Goal: Communication & Community: Answer question/provide support

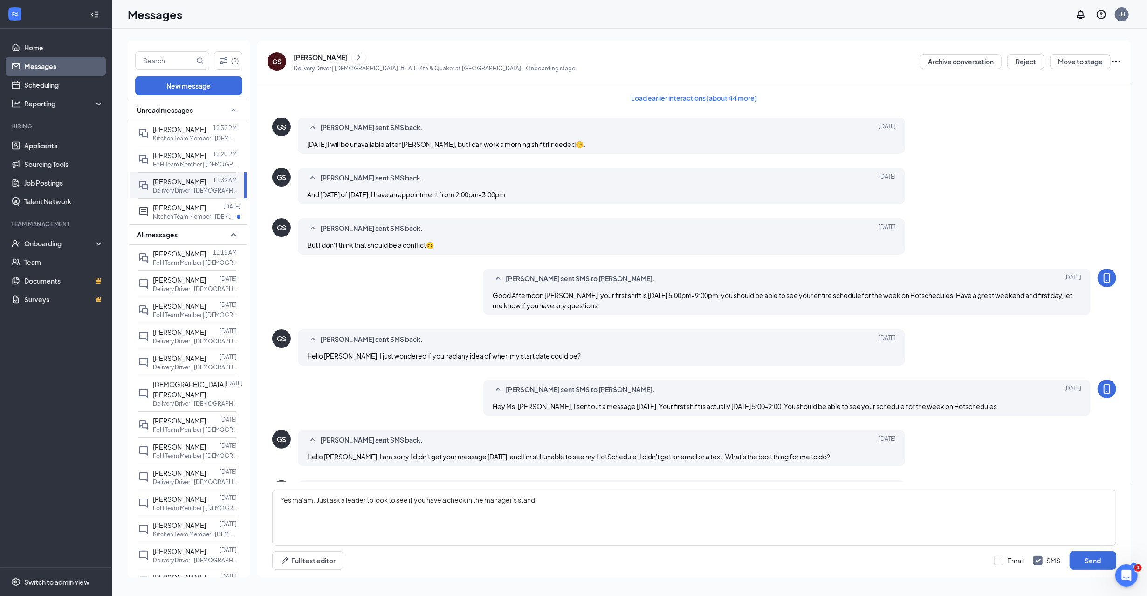
scroll to position [155, 0]
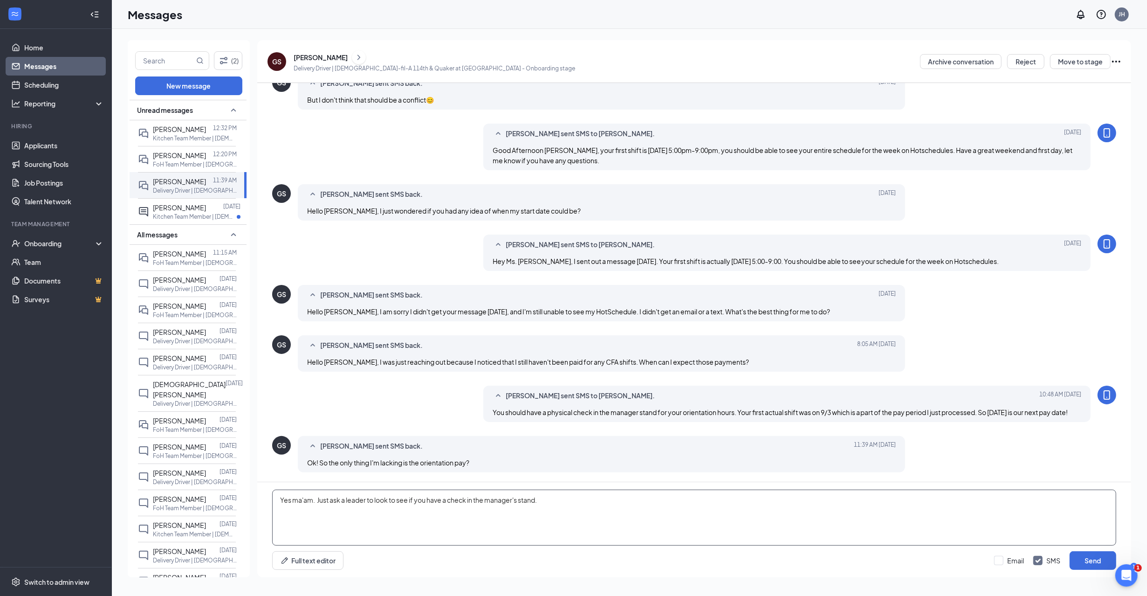
click at [571, 502] on textarea "Yes ma'am. Just ask a leader to look to see if you have a check in the manager'…" at bounding box center [694, 518] width 844 height 56
click at [1088, 556] on button "Send" at bounding box center [1093, 560] width 47 height 19
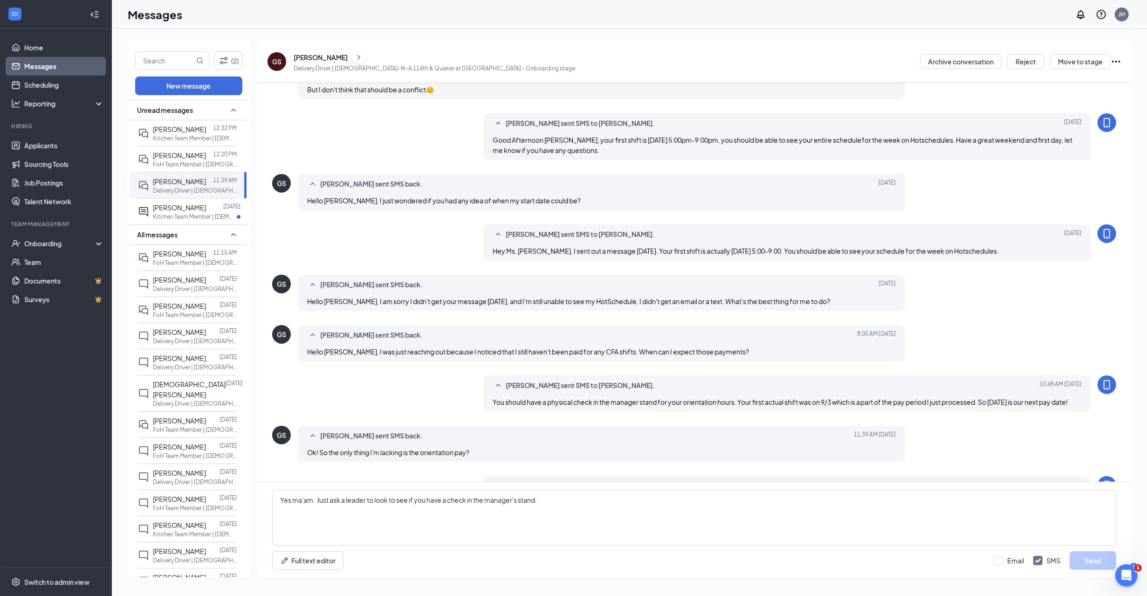
scroll to position [206, 0]
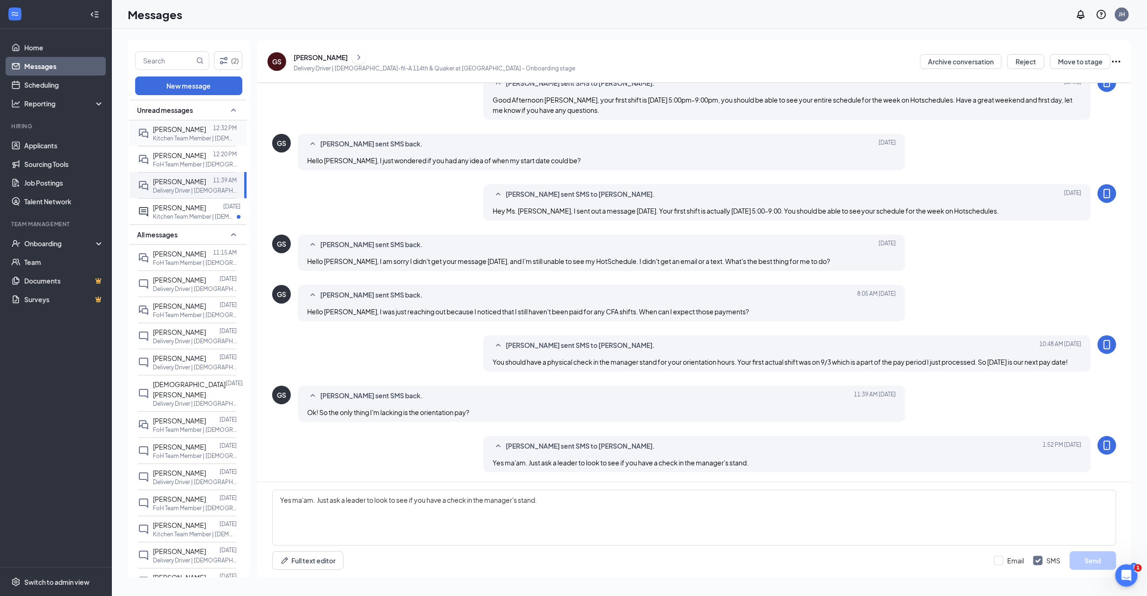
click at [175, 132] on span "[PERSON_NAME]" at bounding box center [179, 129] width 53 height 8
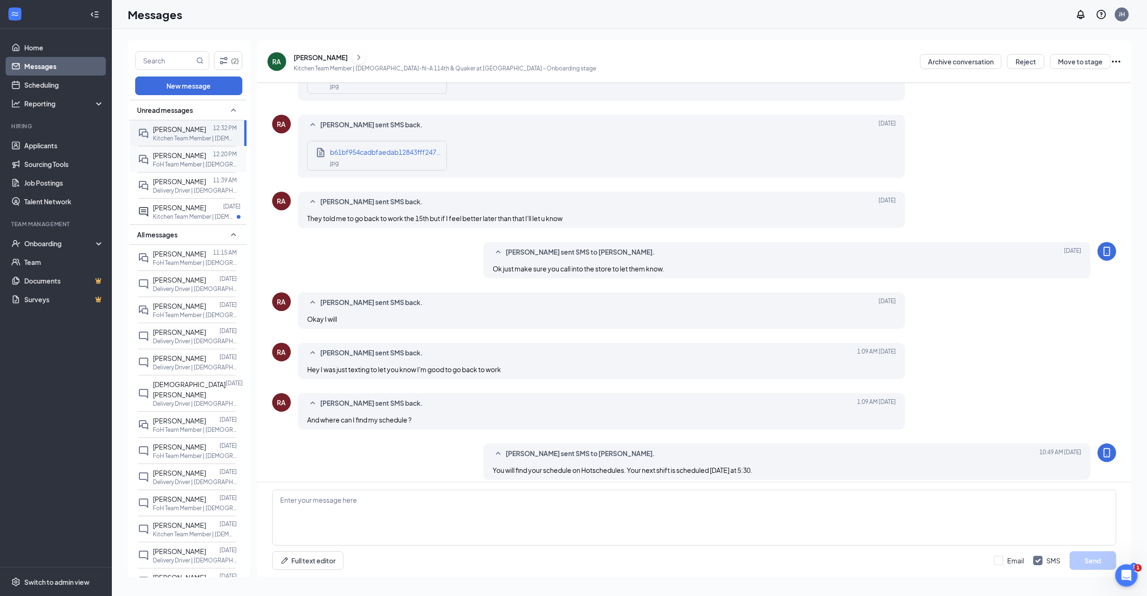
scroll to position [209, 0]
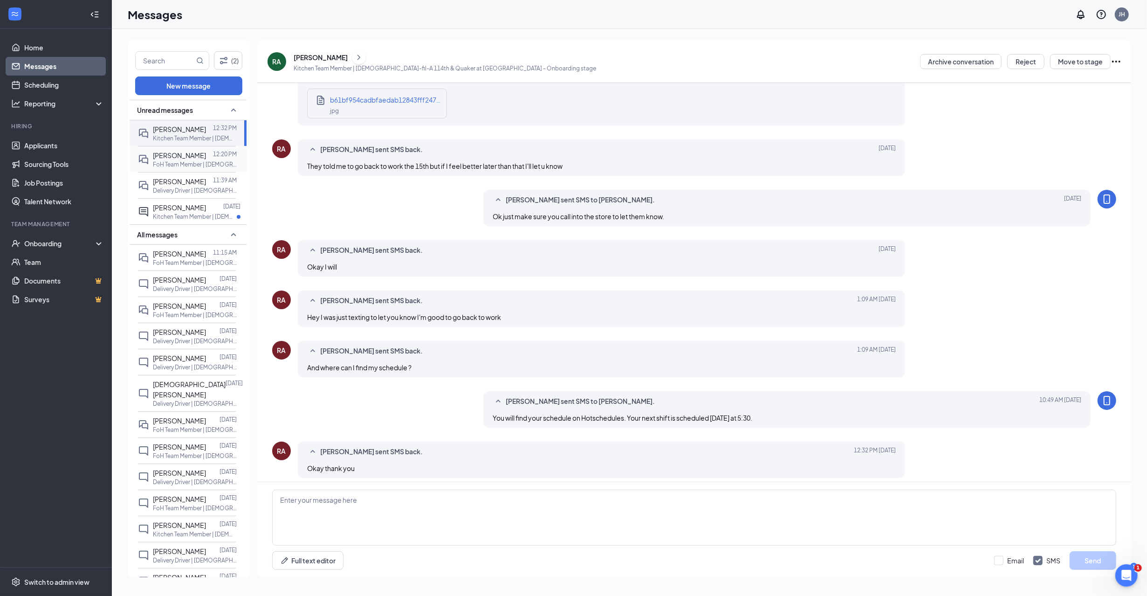
click at [182, 159] on div "[PERSON_NAME]" at bounding box center [179, 155] width 53 height 10
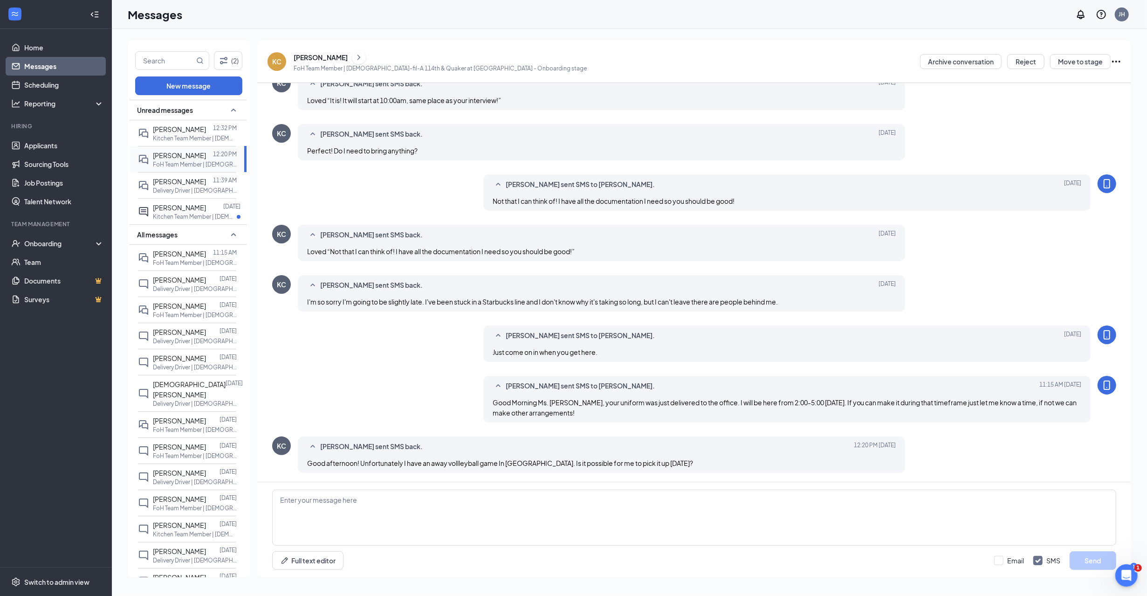
scroll to position [145, 0]
click at [163, 234] on p "FoH Team Member | [DEMOGRAPHIC_DATA]-fil-A 114th & Quaker at [GEOGRAPHIC_DATA]" at bounding box center [195, 237] width 84 height 8
click at [437, 523] on textarea at bounding box center [694, 518] width 844 height 56
type textarea "S"
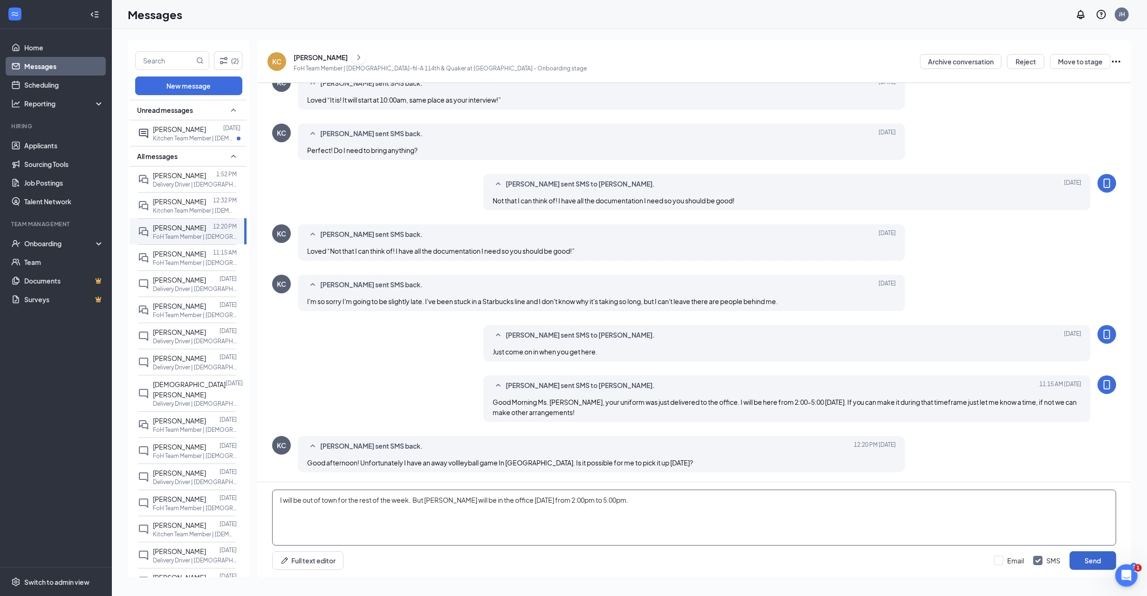
type textarea "I will be out of town for the rest of the week. But Shelby will be in the offic…"
click at [1095, 562] on button "Send" at bounding box center [1093, 560] width 47 height 19
